Goal: Information Seeking & Learning: Find specific fact

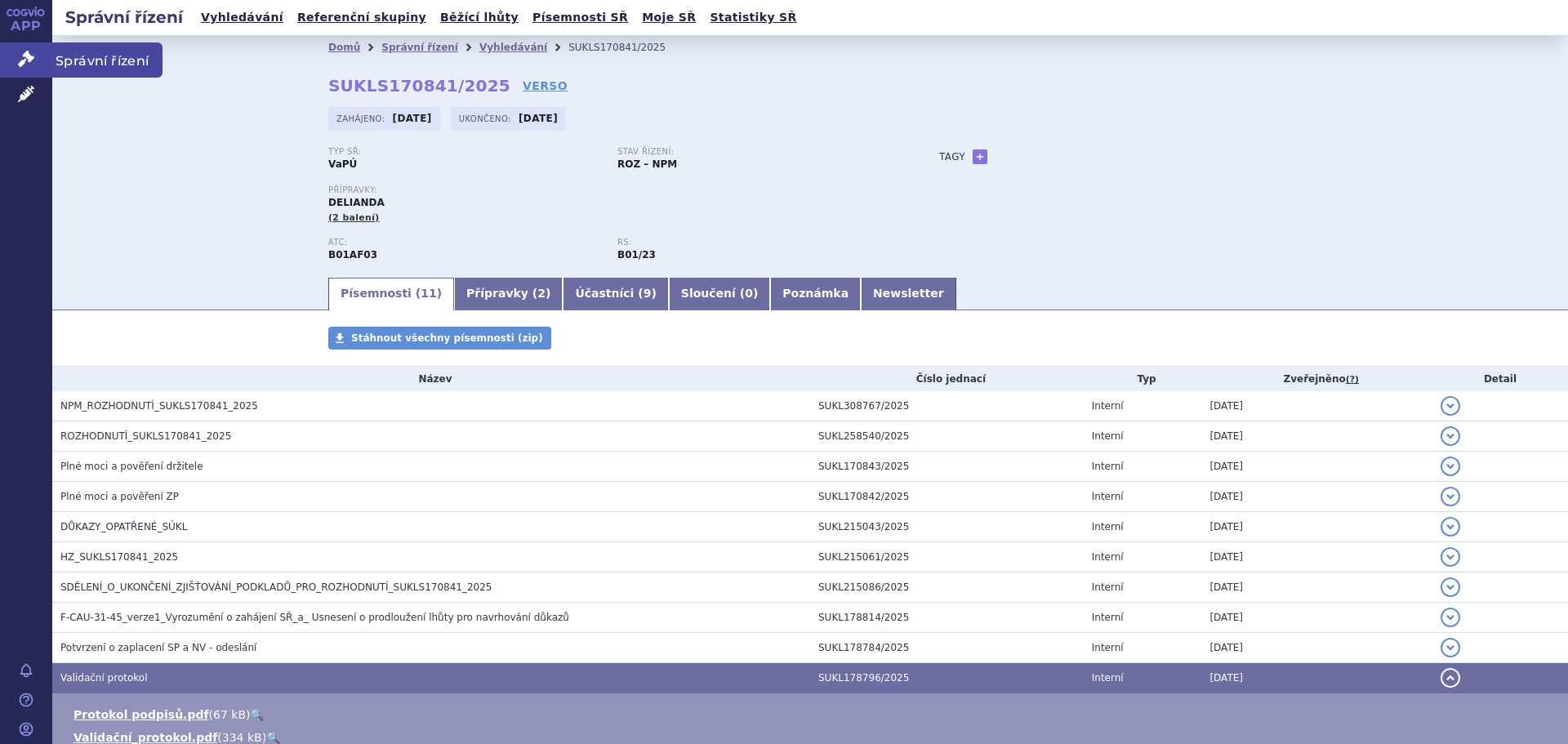
click at [107, 51] on span "Správní řízení" at bounding box center [108, 59] width 111 height 35
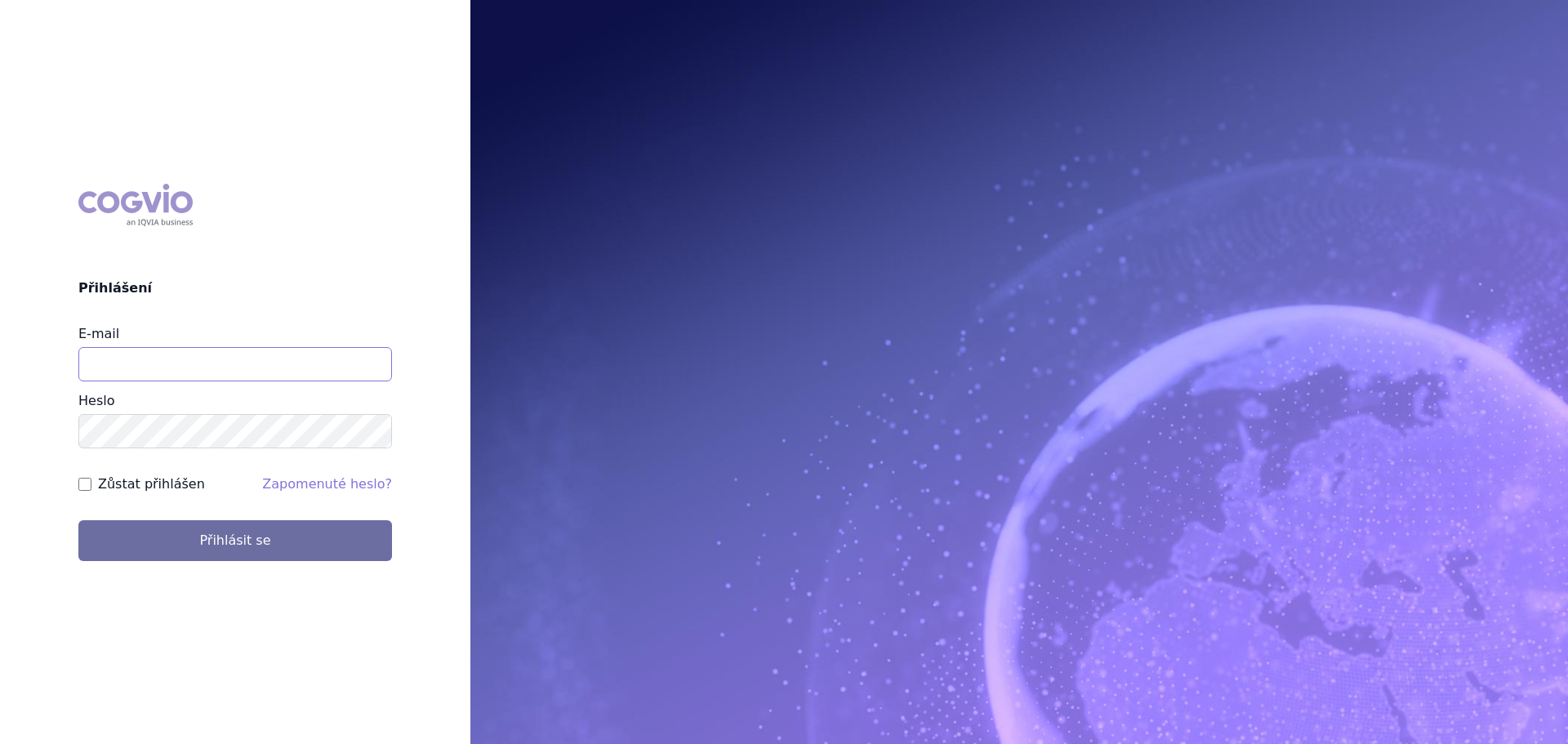
click at [260, 358] on input "E-mail" at bounding box center [235, 364] width 314 height 35
type input "jan.nedved@viatris.com"
click at [79, 520] on button "Přihlásit se" at bounding box center [235, 541] width 314 height 41
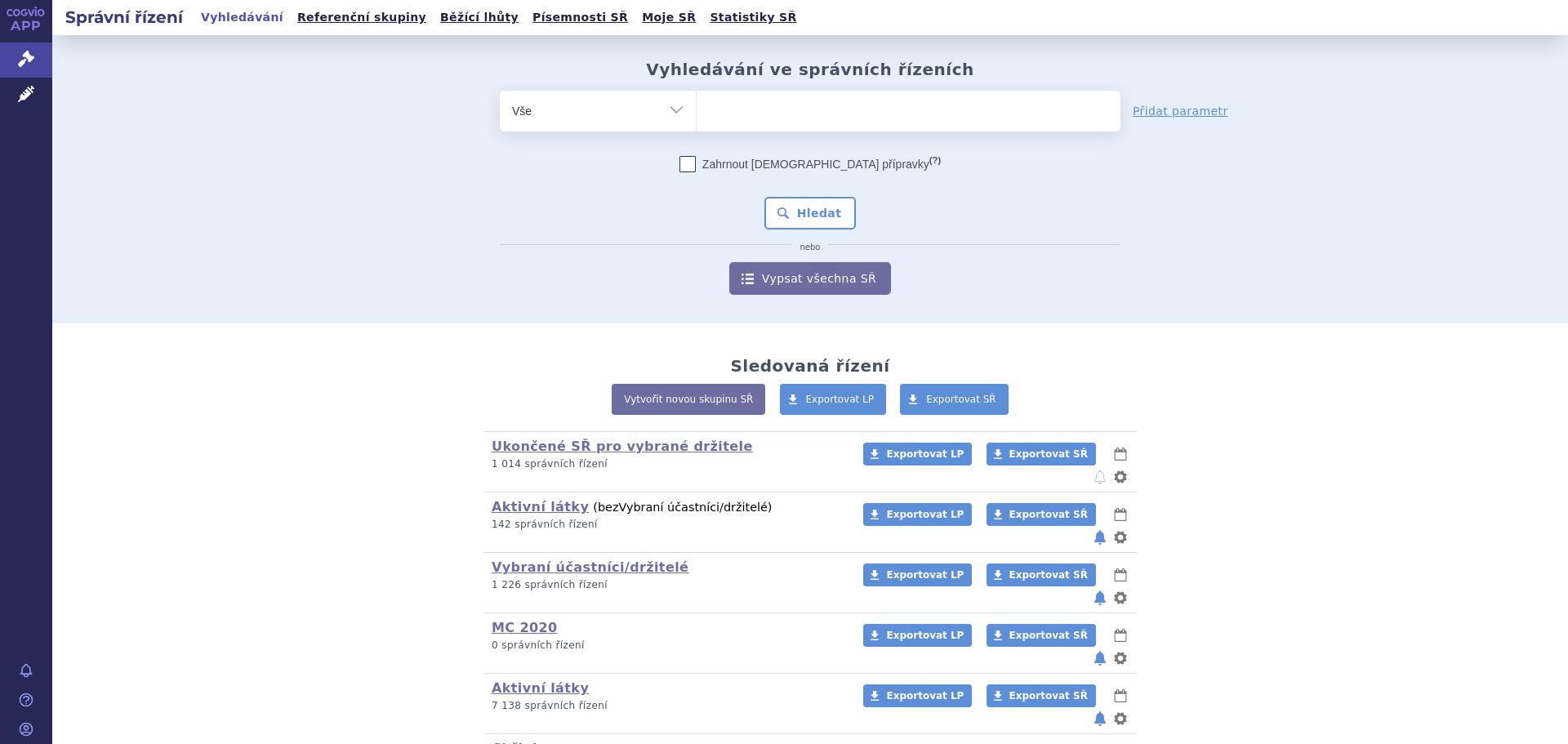
click at [791, 98] on ul at bounding box center [908, 108] width 424 height 35
click at [696, 98] on select at bounding box center [695, 111] width 1 height 41
type input "fr"
type input "fru"
type input "fruza"
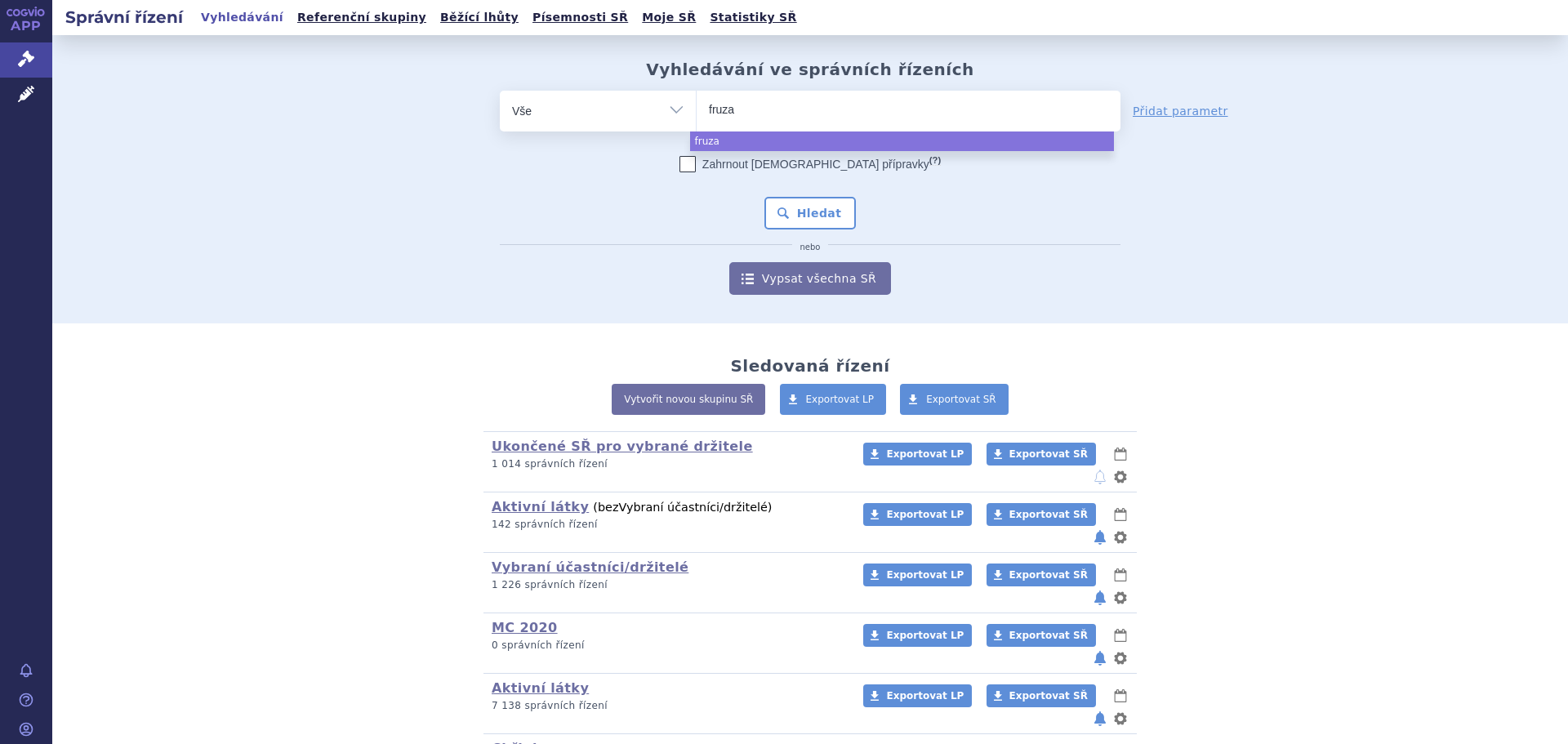
type input "fruzaq"
type input "fruzaqla"
select select "fruzaqla"
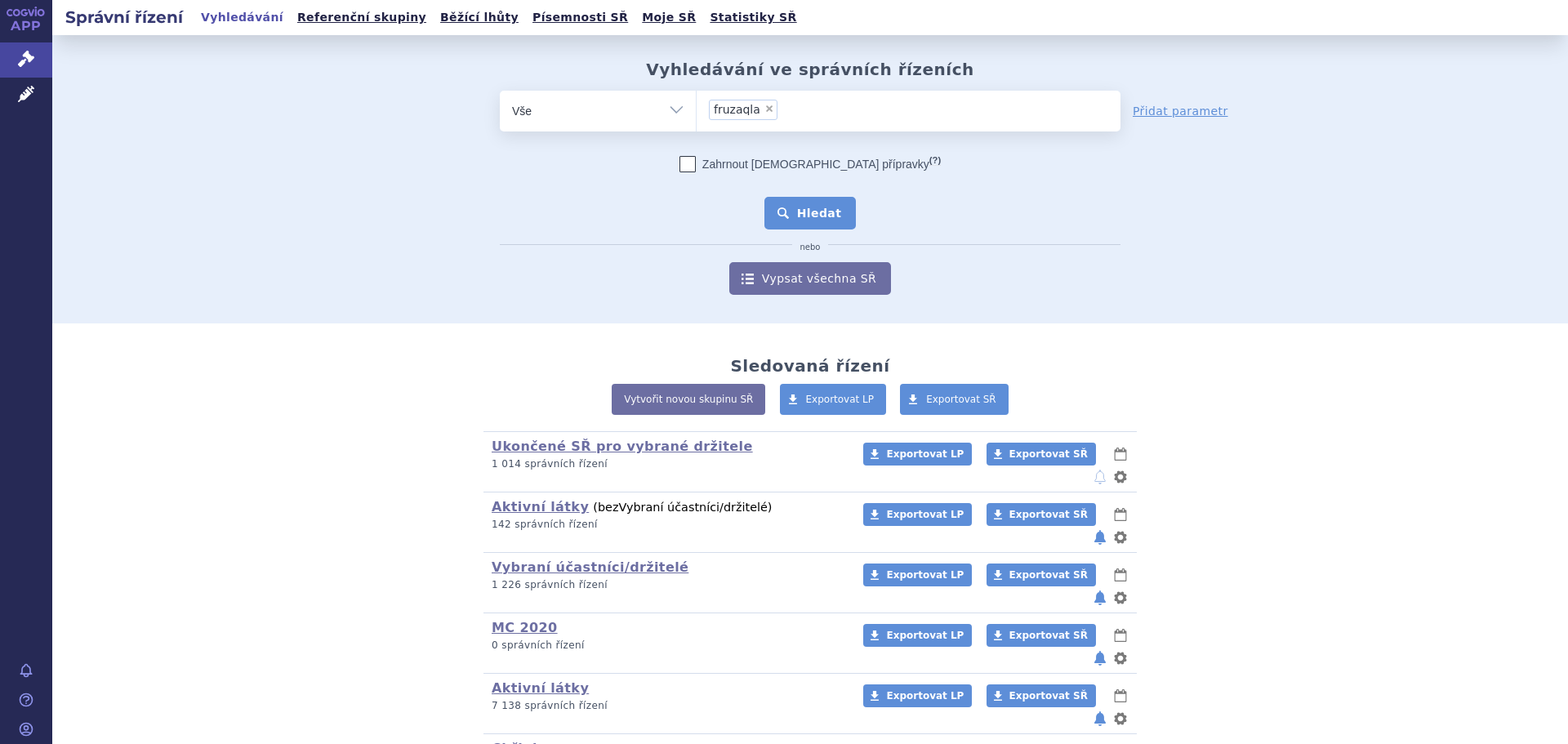
click at [795, 207] on button "Hledat" at bounding box center [811, 213] width 92 height 33
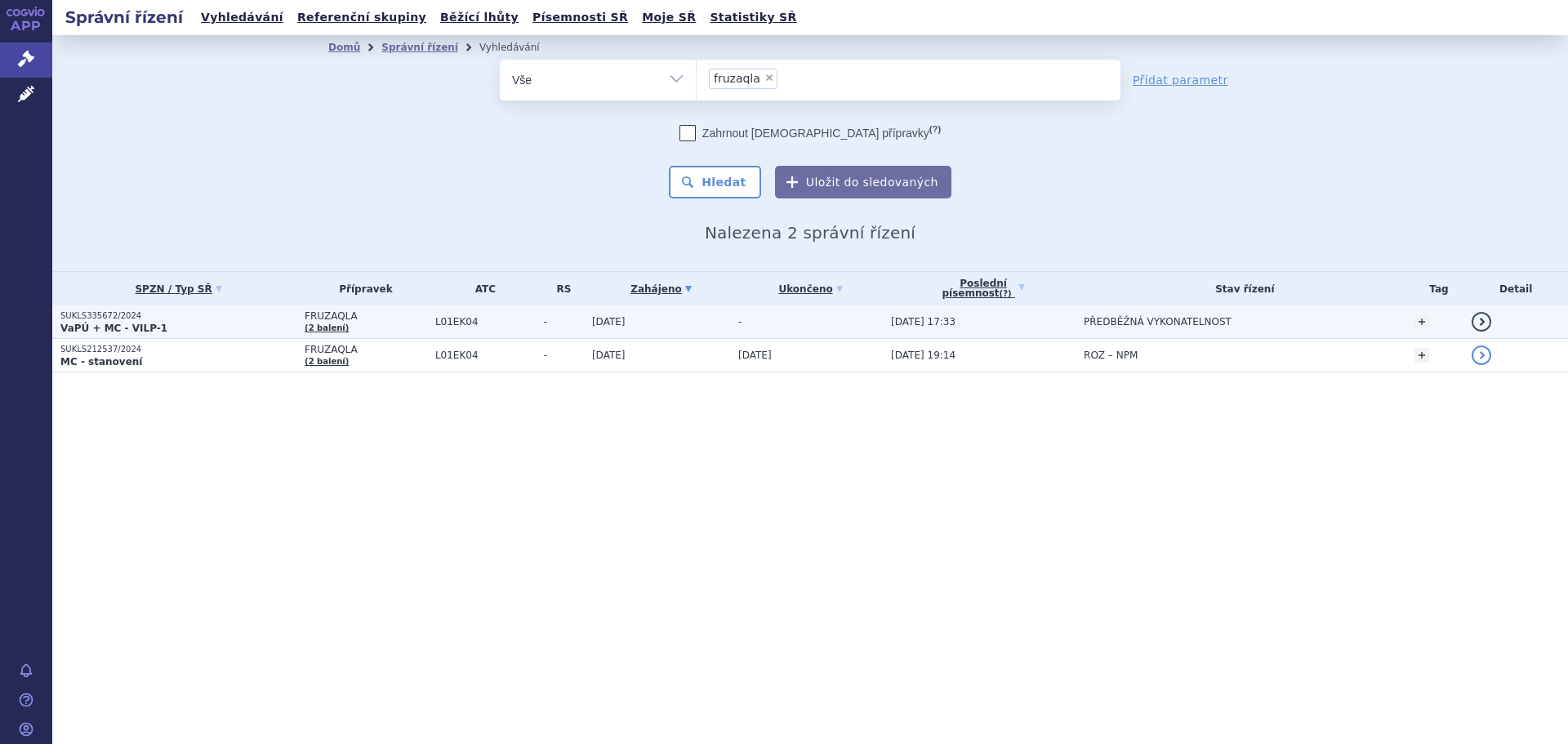
click at [794, 326] on td "-" at bounding box center [806, 322] width 153 height 34
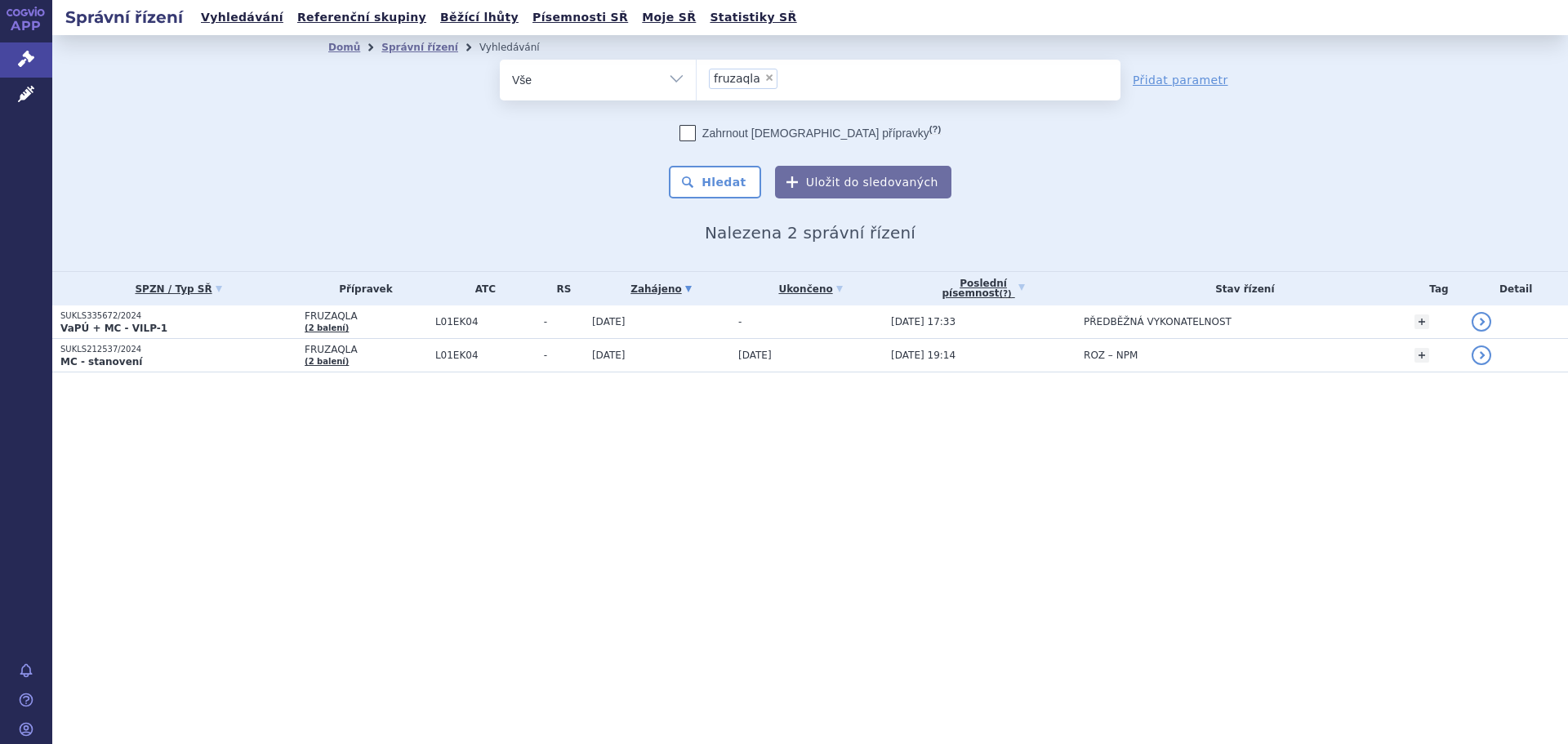
click at [765, 80] on span "×" at bounding box center [769, 78] width 9 height 9
click at [696, 80] on select "fruzaqla" at bounding box center [695, 80] width 1 height 41
select select
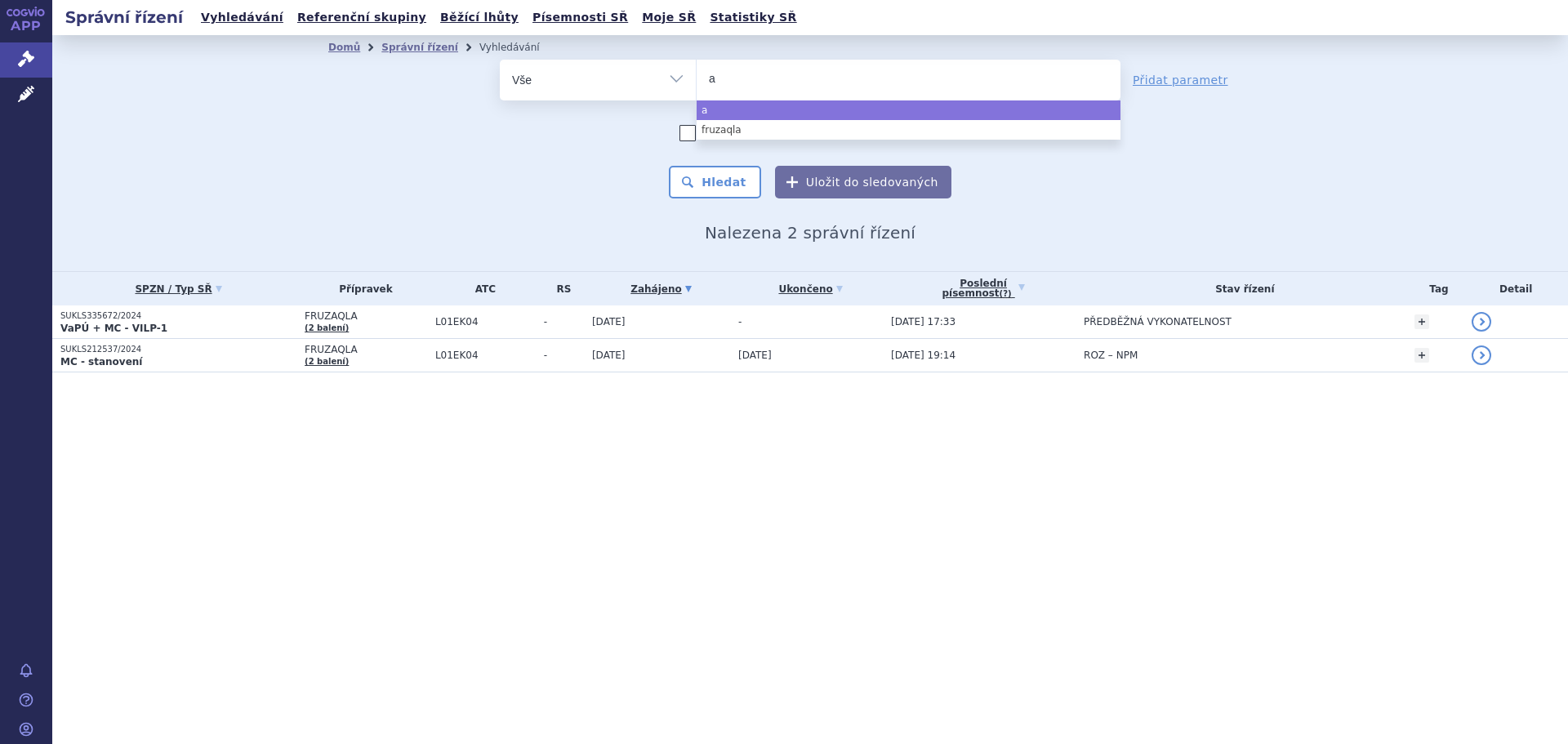
type input "ad"
type input "adcet"
type input "adcetr"
type input "adcetri"
type input "[MEDICAL_DATA]"
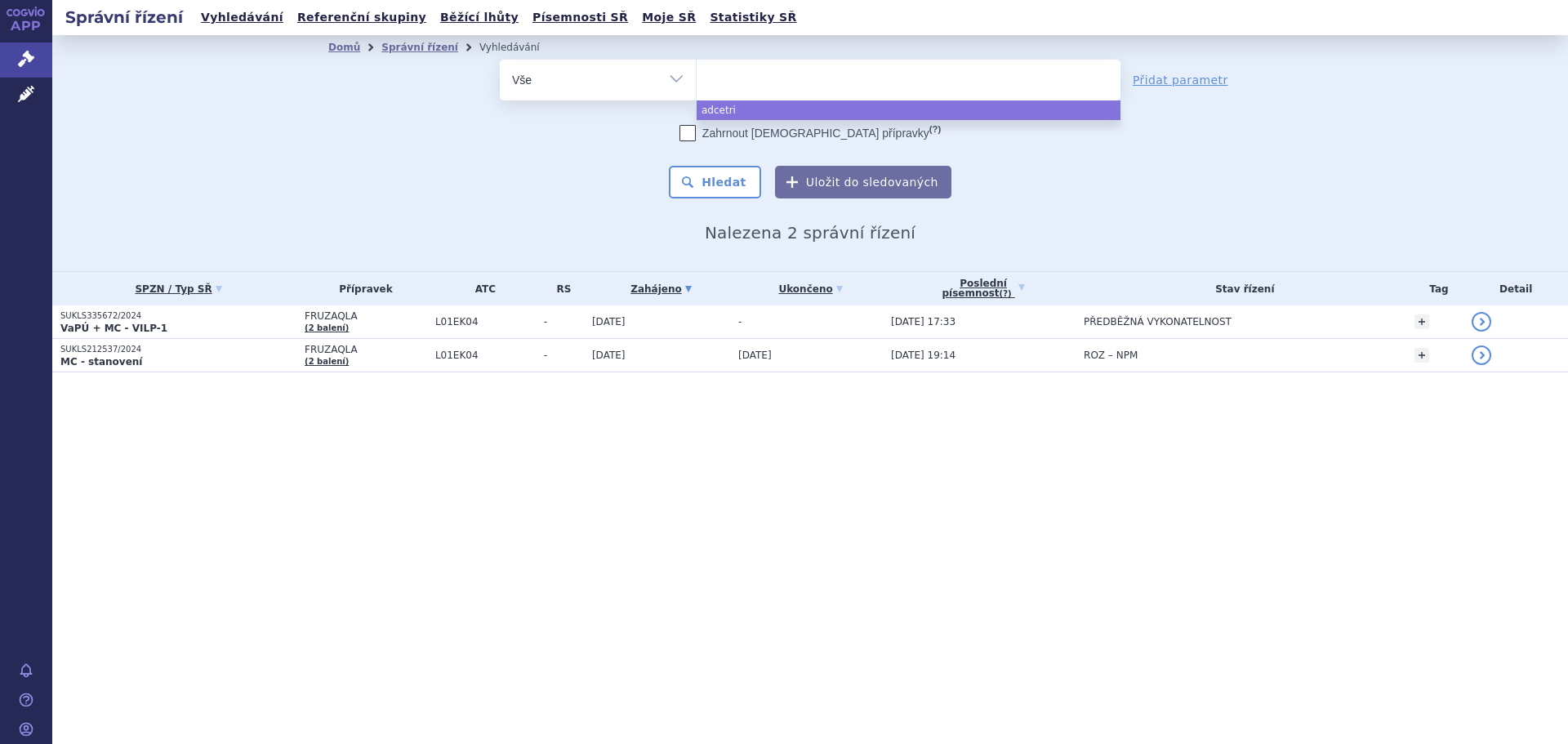
select select "[MEDICAL_DATA]"
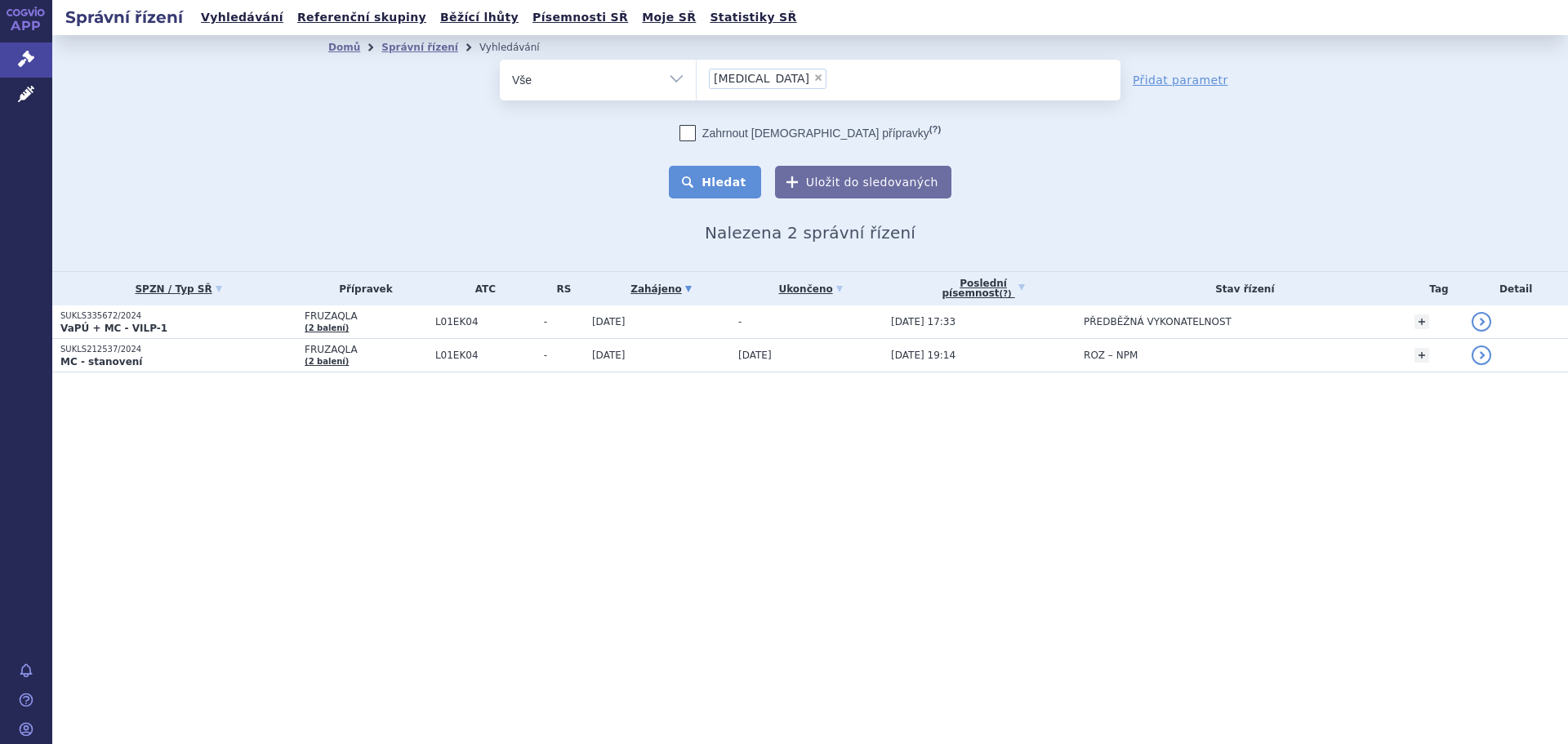
click at [755, 188] on button "Hledat" at bounding box center [715, 182] width 92 height 33
